Goal: Contribute content: Add original content to the website for others to see

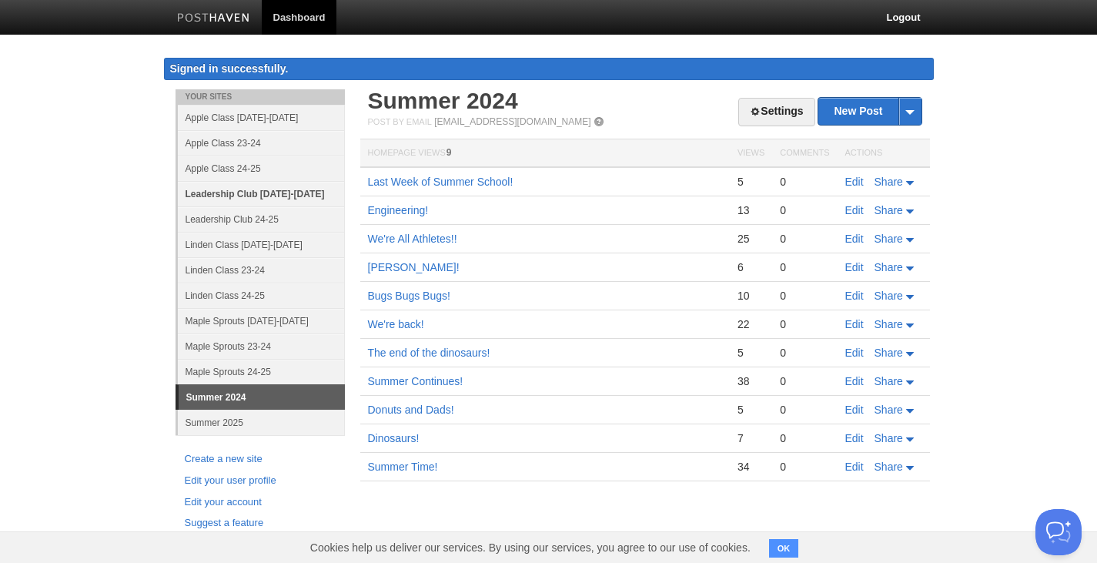
click at [274, 196] on link "Leadership Club [DATE]-[DATE]" at bounding box center [261, 193] width 167 height 25
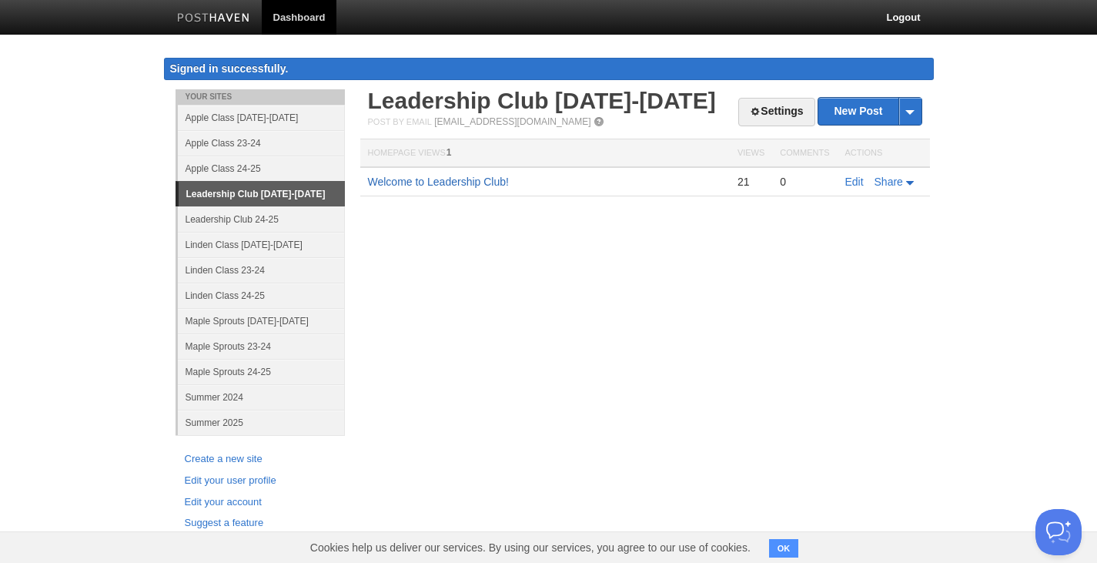
click at [461, 187] on link "Welcome to Leadership Club!" at bounding box center [438, 182] width 141 height 12
click at [859, 116] on link "New Post" at bounding box center [870, 111] width 102 height 27
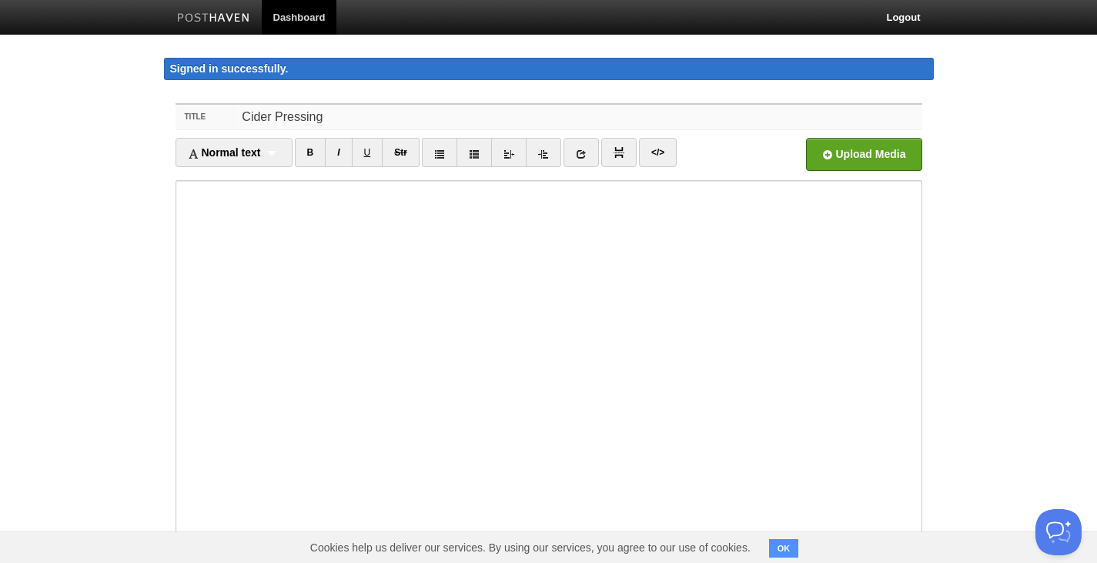
type input "Cider Pressing"
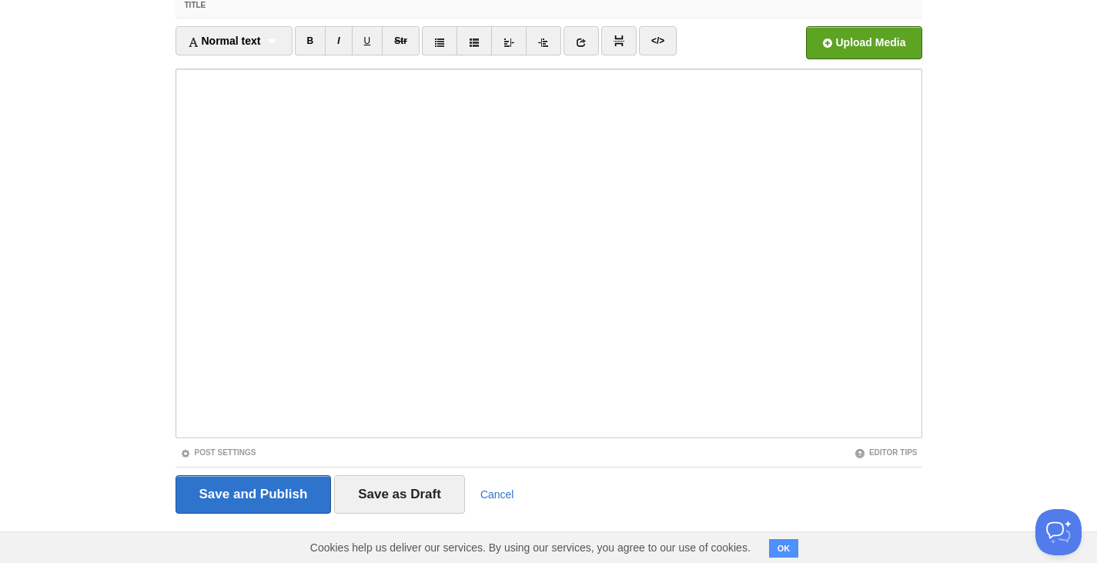
scroll to position [120, 0]
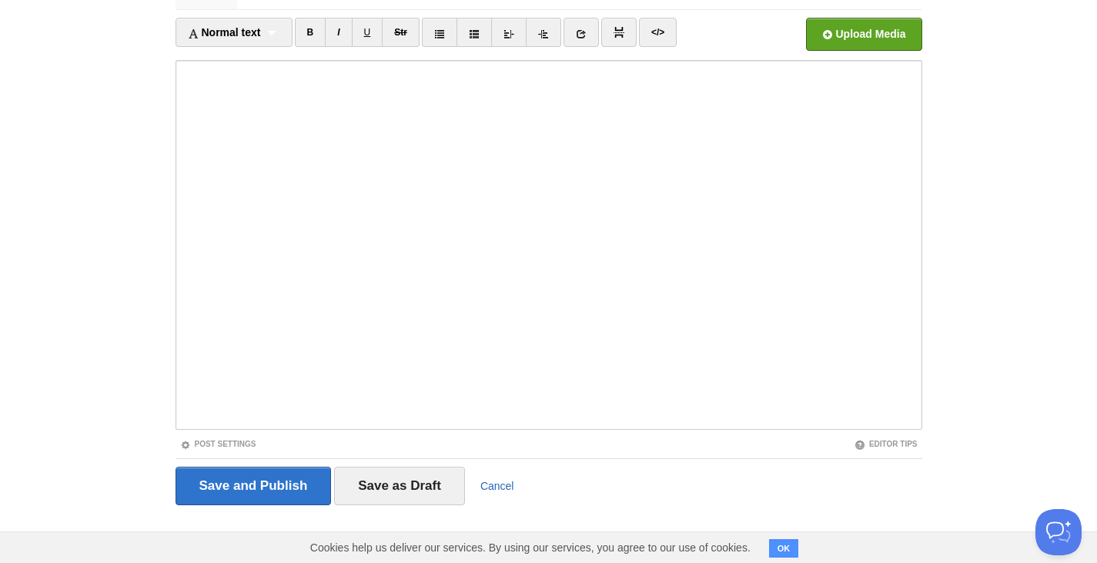
click at [503, 485] on link "Cancel" at bounding box center [498, 486] width 34 height 12
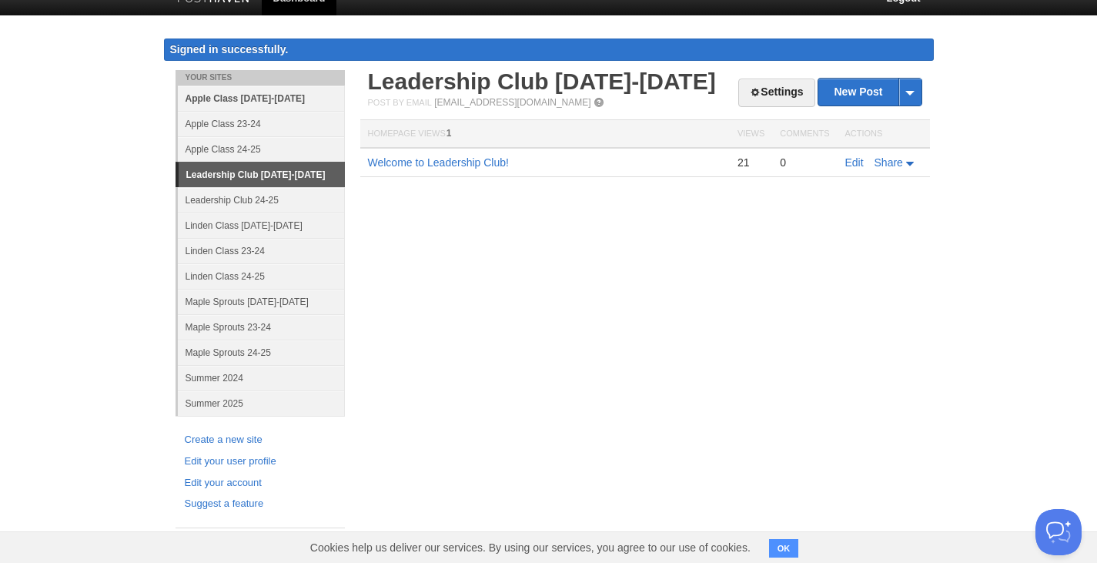
click at [223, 99] on link "Apple Class [DATE]-[DATE]" at bounding box center [261, 97] width 167 height 25
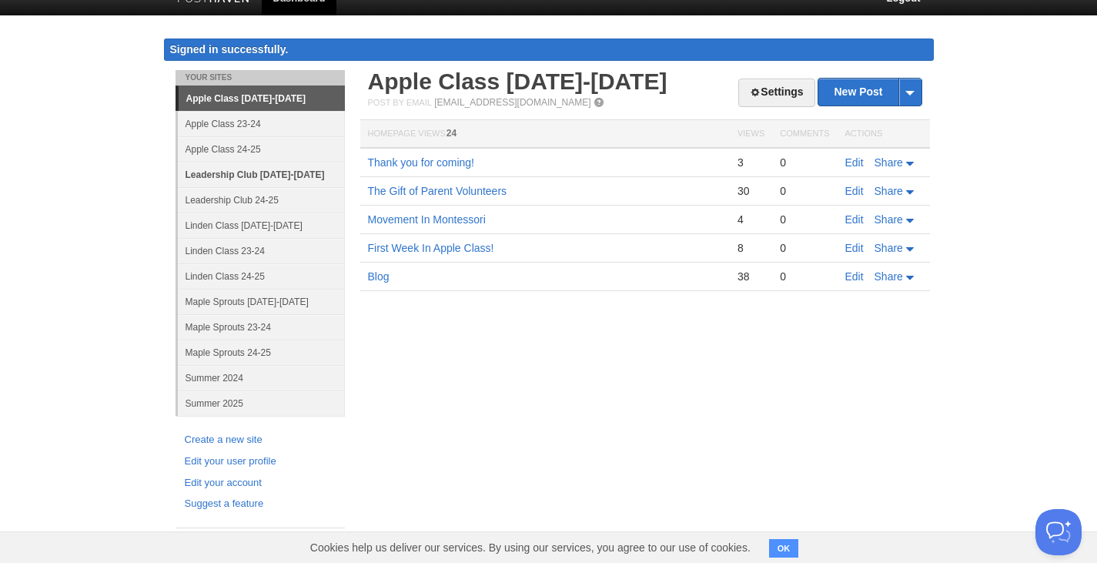
click at [227, 179] on link "Leadership Club [DATE]-[DATE]" at bounding box center [261, 174] width 167 height 25
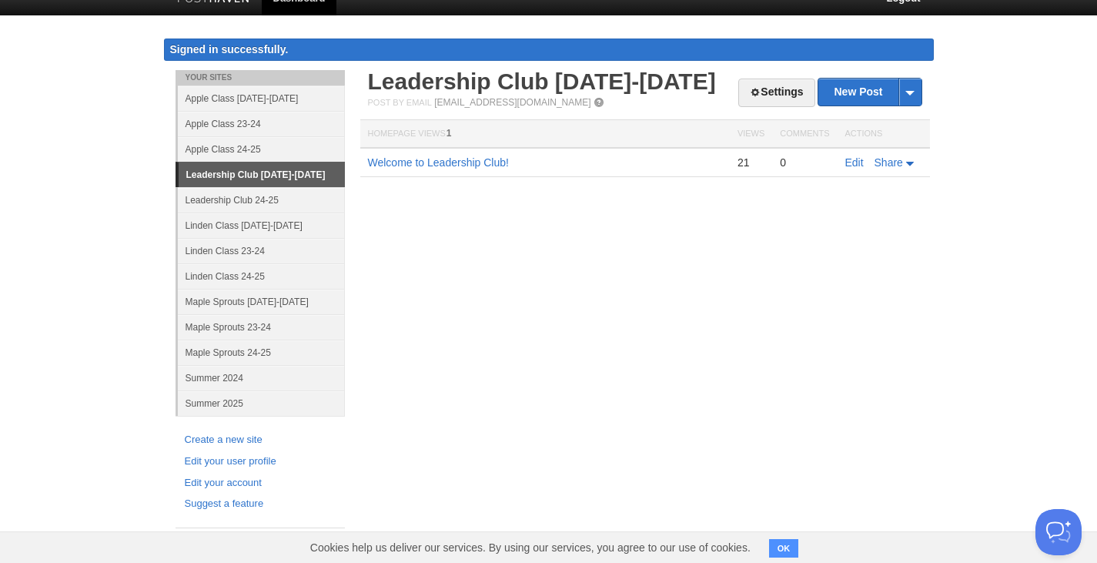
click at [227, 179] on link "Leadership Club [DATE]-[DATE]" at bounding box center [262, 174] width 166 height 25
click at [227, 198] on link "Leadership Club 24-25" at bounding box center [261, 199] width 167 height 25
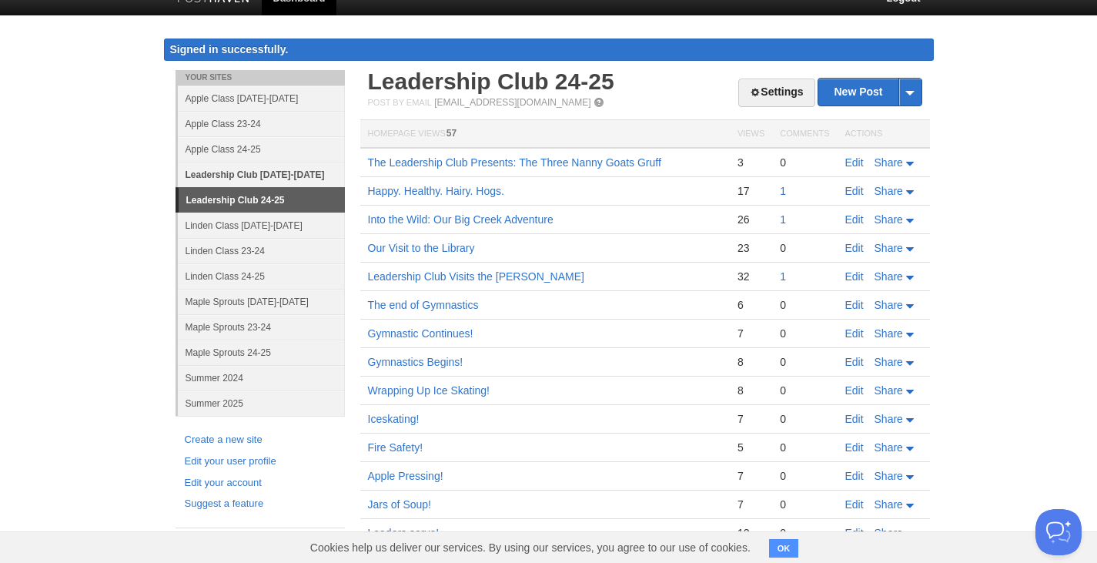
click at [253, 173] on link "Leadership Club [DATE]-[DATE]" at bounding box center [261, 174] width 167 height 25
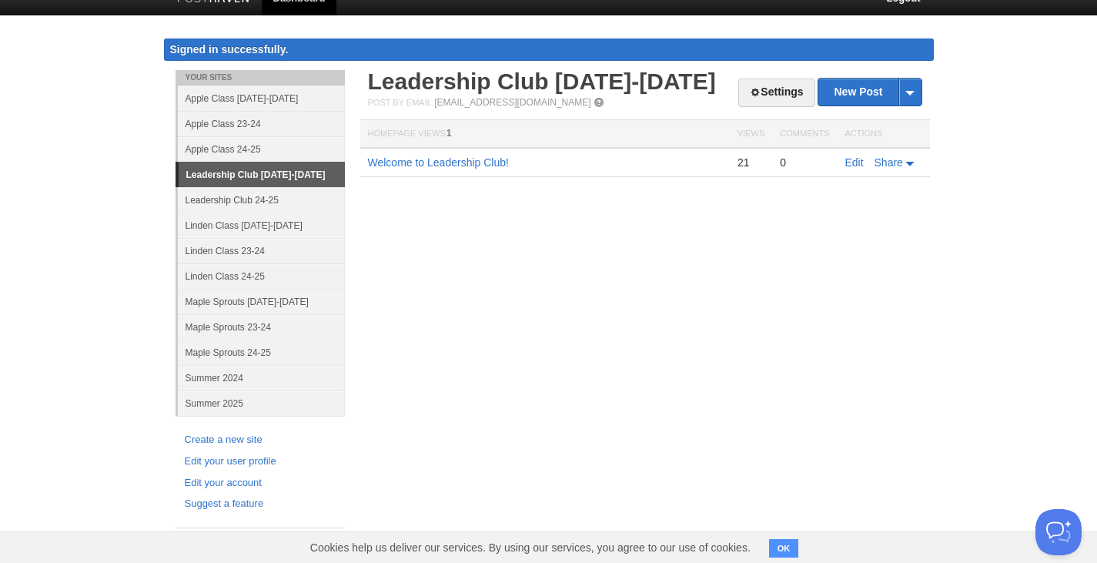
click at [293, 178] on link "Leadership Club [DATE]-[DATE]" at bounding box center [262, 174] width 166 height 25
click at [240, 229] on link "Linden Class [DATE]-[DATE]" at bounding box center [261, 225] width 167 height 25
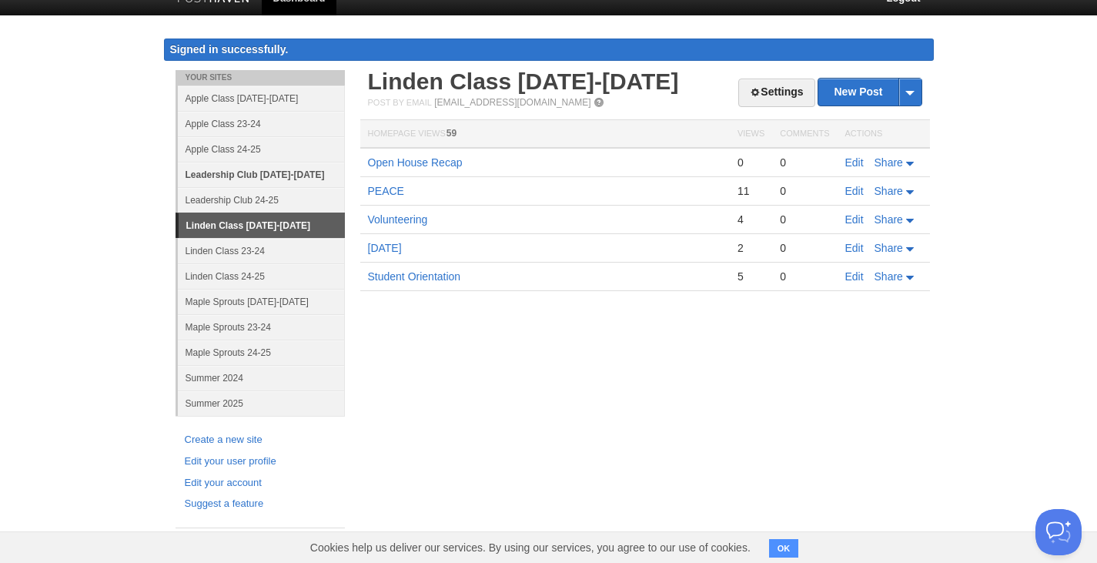
click at [245, 171] on link "Leadership Club [DATE]-[DATE]" at bounding box center [261, 174] width 167 height 25
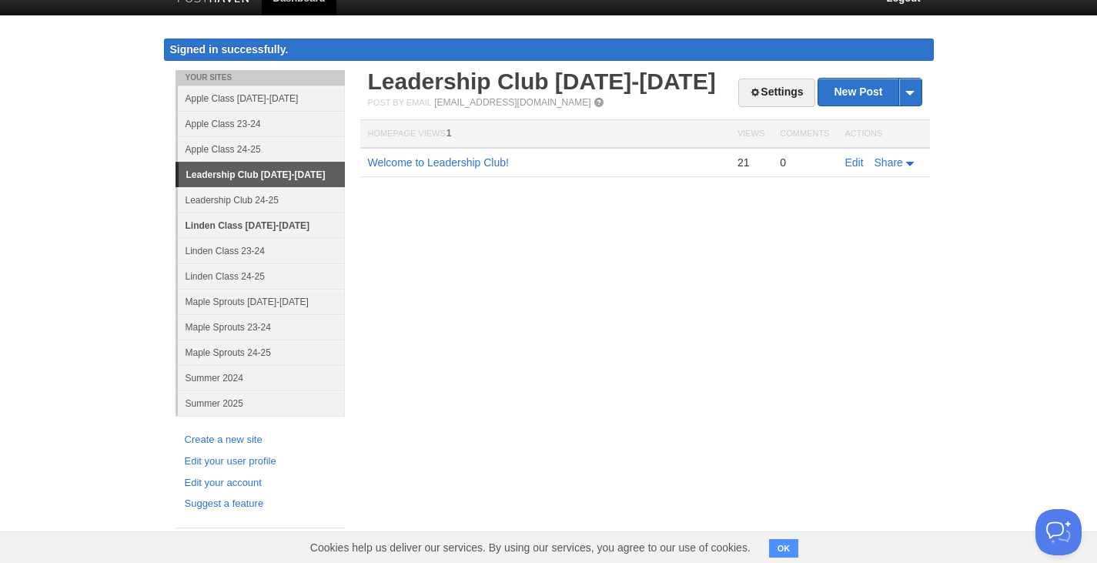
click at [235, 229] on link "Linden Class [DATE]-[DATE]" at bounding box center [261, 225] width 167 height 25
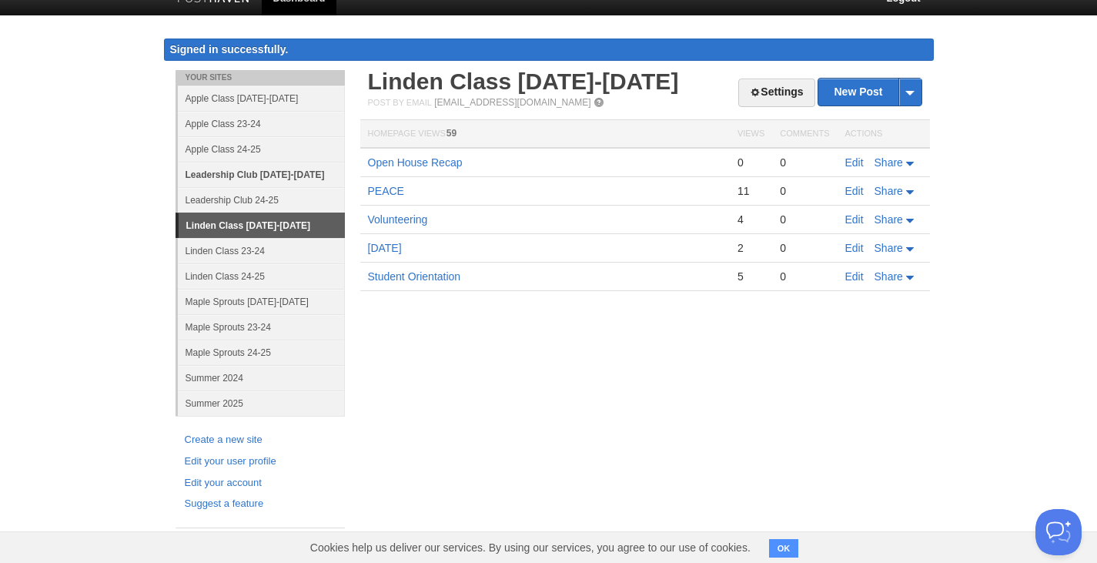
click at [231, 177] on link "Leadership Club [DATE]-[DATE]" at bounding box center [261, 174] width 167 height 25
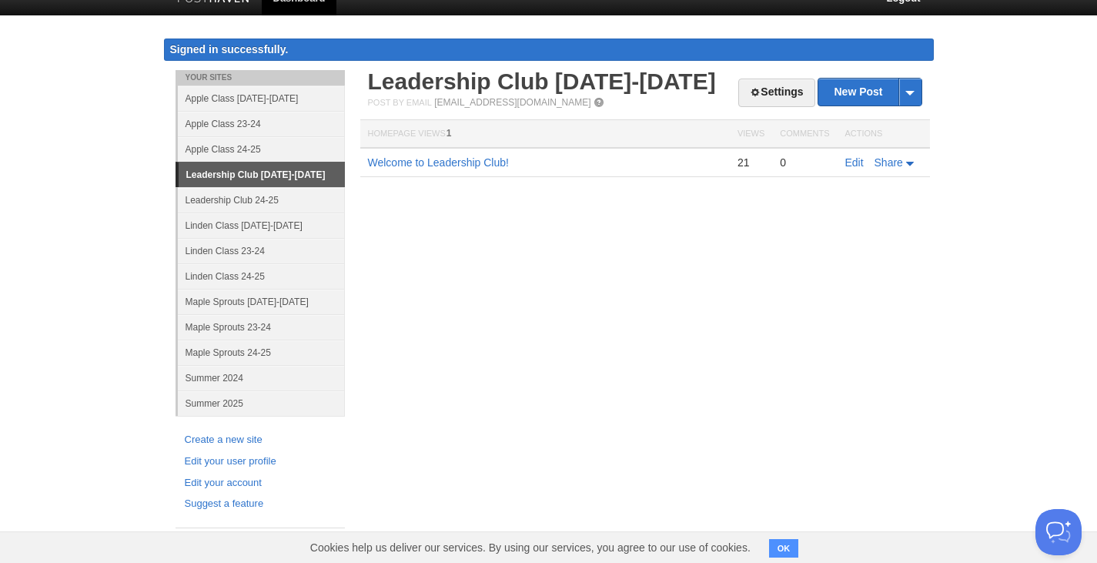
click at [231, 177] on link "Leadership Club [DATE]-[DATE]" at bounding box center [262, 174] width 166 height 25
click at [226, 208] on link "Leadership Club 24-25" at bounding box center [261, 199] width 167 height 25
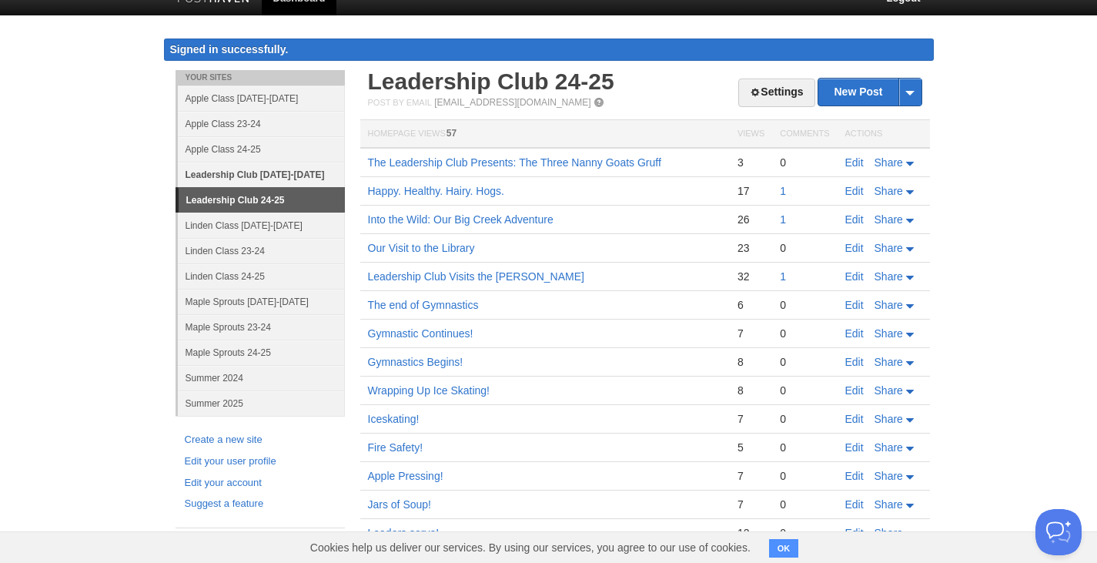
click at [237, 172] on link "Leadership Club [DATE]-[DATE]" at bounding box center [261, 174] width 167 height 25
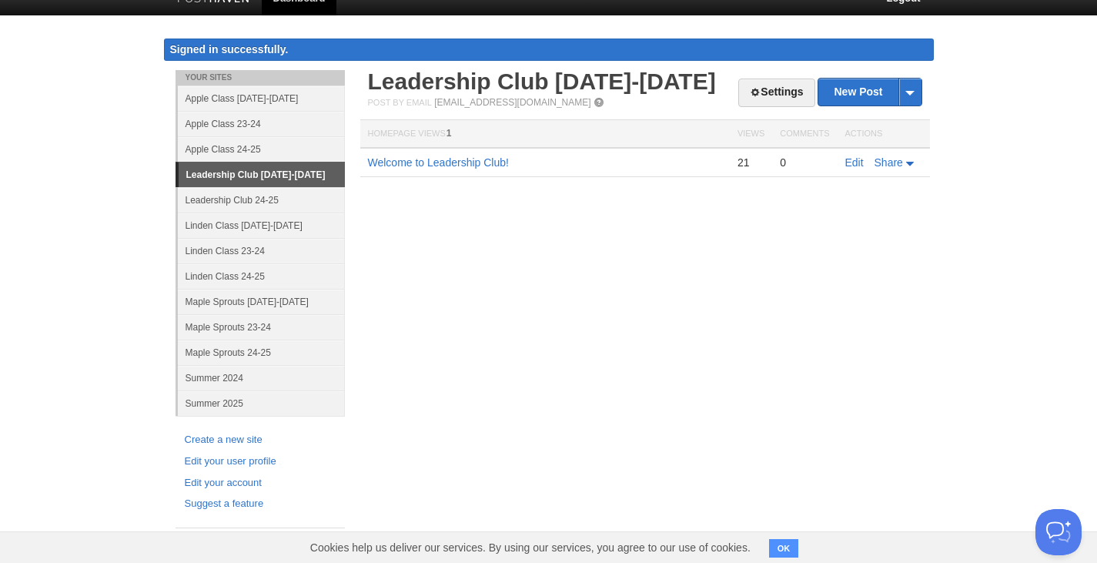
click at [237, 172] on link "Leadership Club [DATE]-[DATE]" at bounding box center [262, 174] width 166 height 25
click at [229, 95] on link "Apple Class [DATE]-[DATE]" at bounding box center [261, 97] width 167 height 25
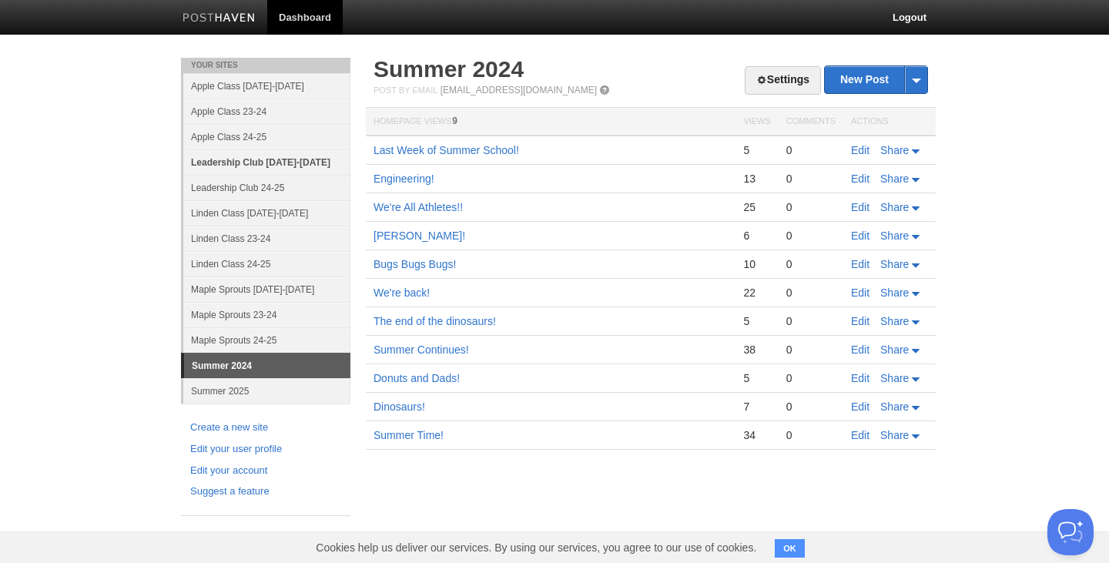
click at [280, 163] on link "Leadership Club [DATE]-[DATE]" at bounding box center [266, 161] width 167 height 25
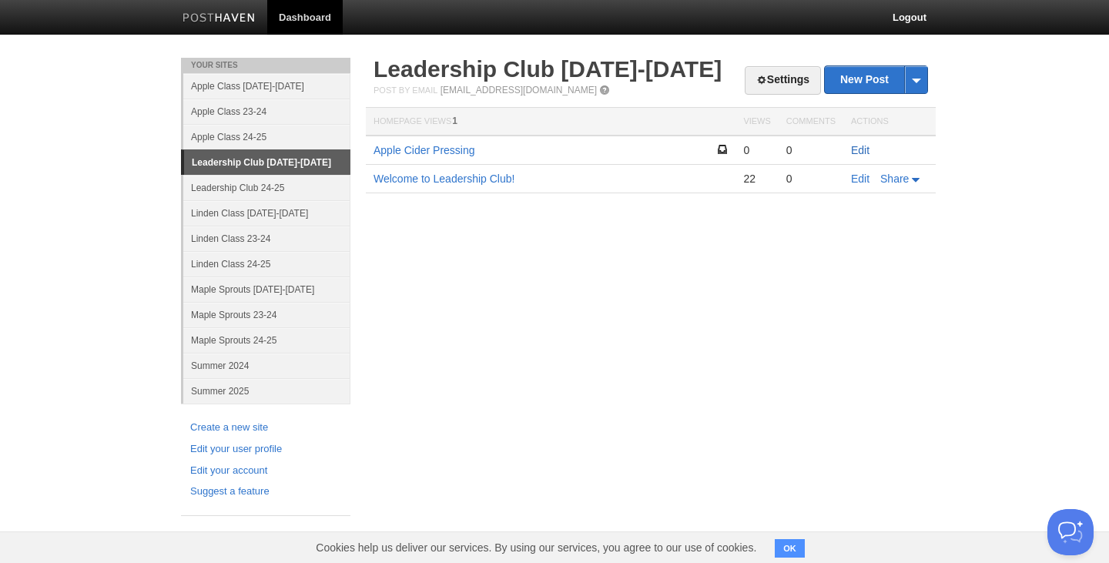
click at [864, 150] on link "Edit" at bounding box center [860, 150] width 18 height 12
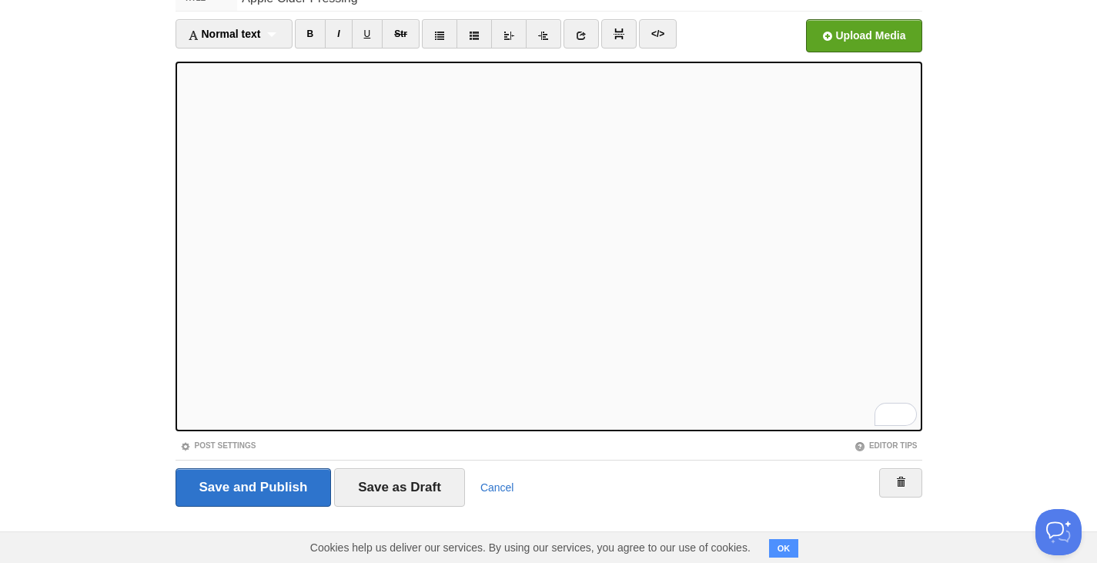
scroll to position [89, 0]
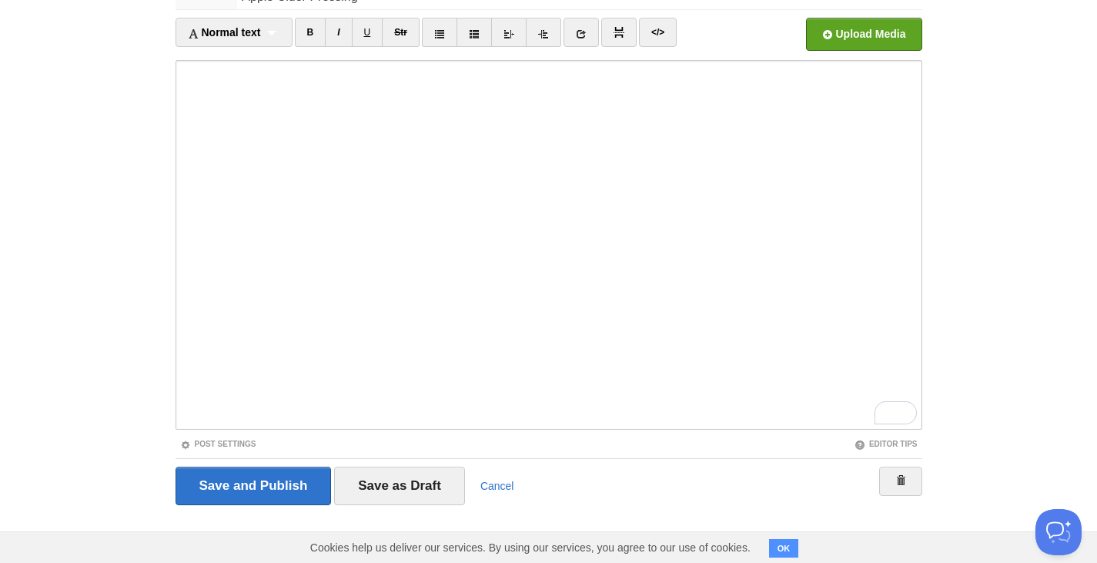
click at [176, 216] on iframe at bounding box center [549, 245] width 747 height 370
click at [291, 492] on input "Save and Publish" at bounding box center [254, 486] width 156 height 39
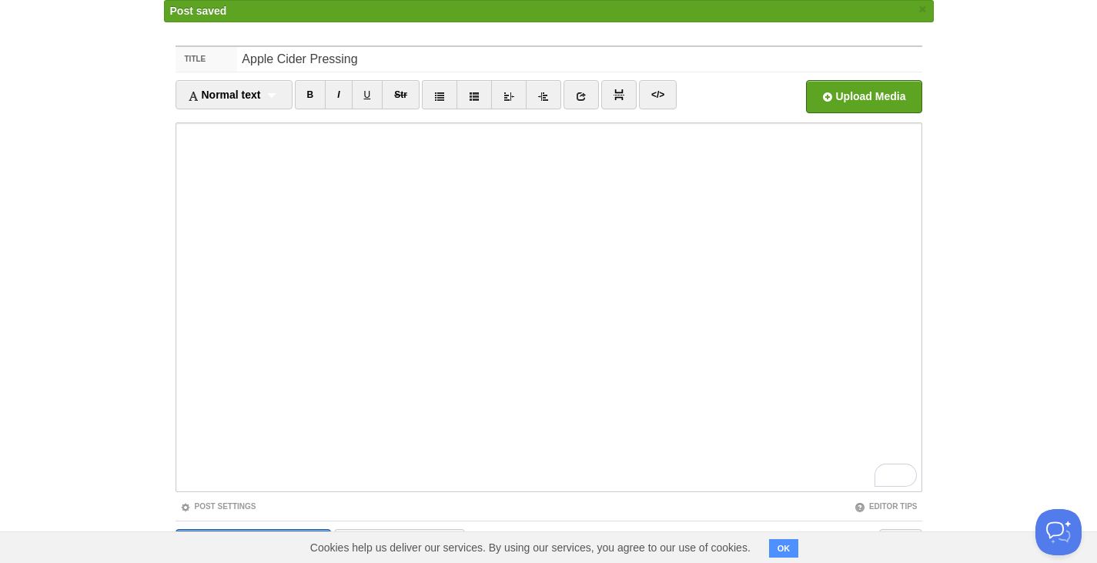
scroll to position [19, 0]
